Goal: Navigation & Orientation: Understand site structure

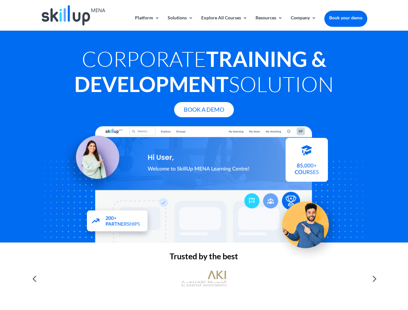
click at [204, 155] on div at bounding box center [204, 184] width 326 height 116
click at [180, 23] on link "Solutions" at bounding box center [181, 22] width 26 height 15
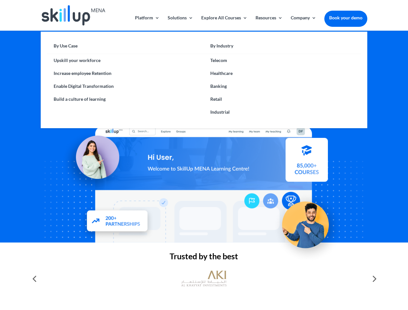
click at [224, 23] on link "Explore All Courses" at bounding box center [224, 22] width 46 height 15
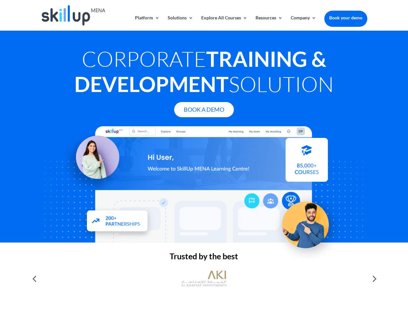
click at [268, 23] on link "Resources" at bounding box center [268, 22] width 27 height 15
click at [303, 23] on link "Company" at bounding box center [304, 22] width 26 height 15
click at [204, 279] on img at bounding box center [203, 278] width 45 height 23
